Goal: Find contact information: Find contact information

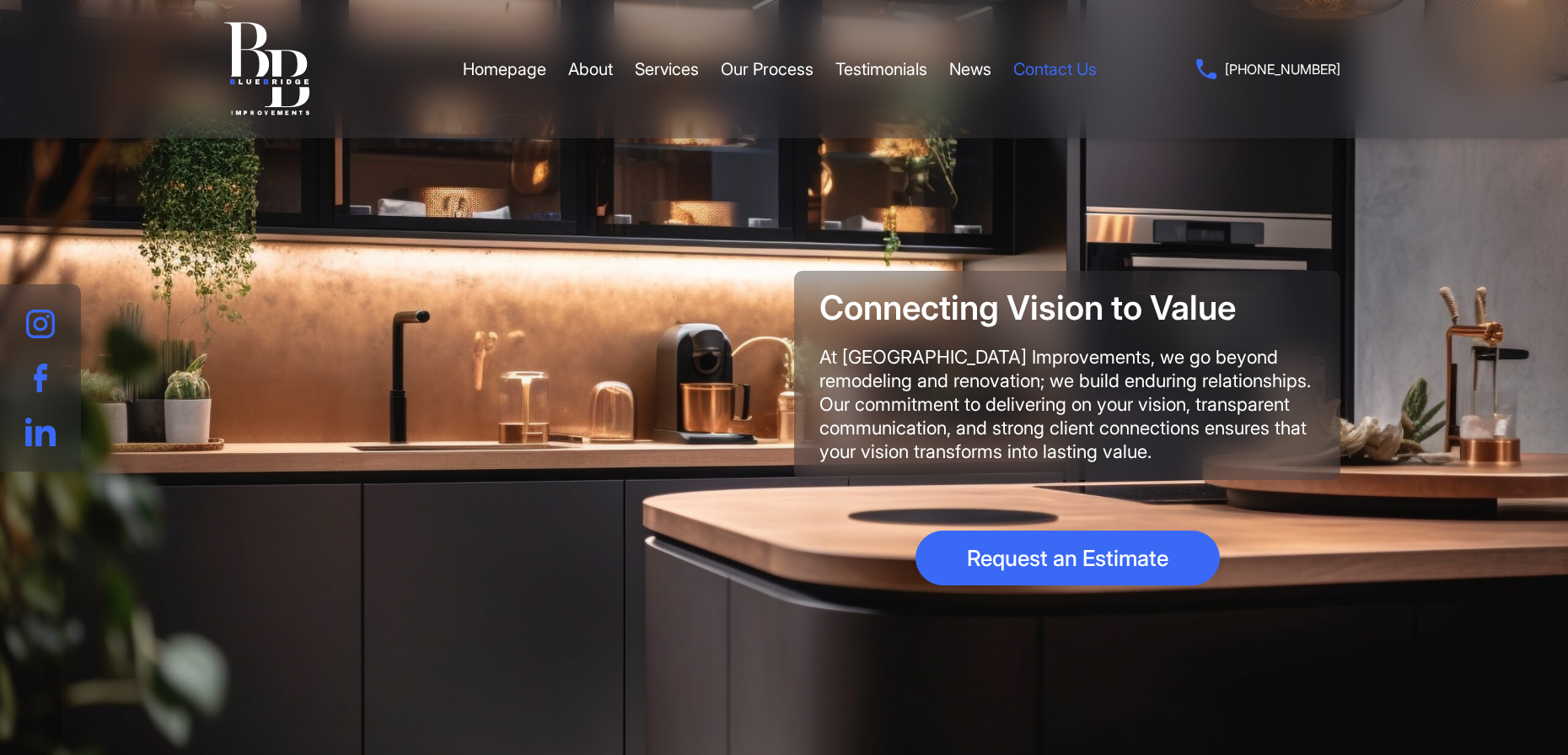
click at [1071, 63] on link "Contact Us" at bounding box center [1054, 69] width 84 height 50
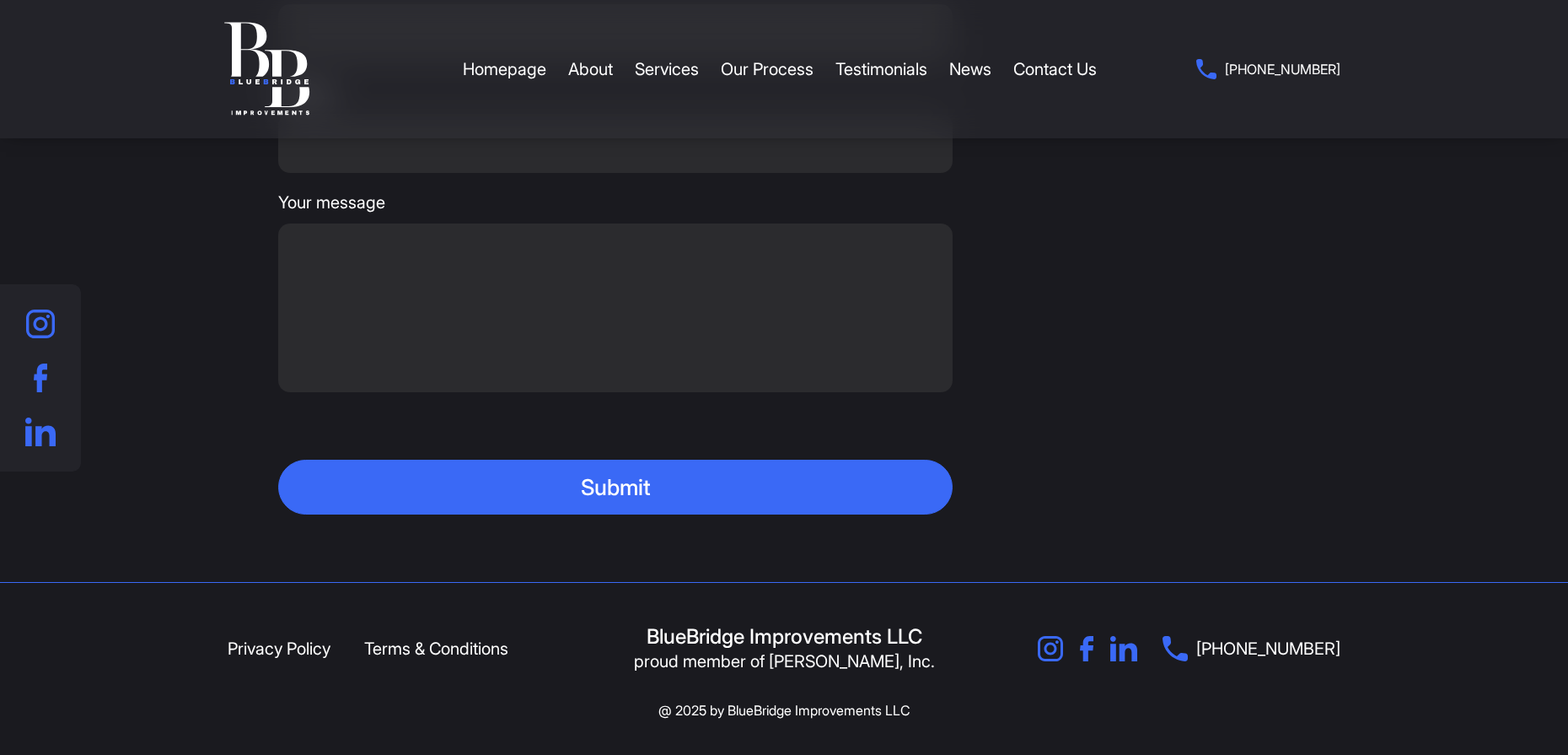
scroll to position [635, 0]
